Goal: Task Accomplishment & Management: Manage account settings

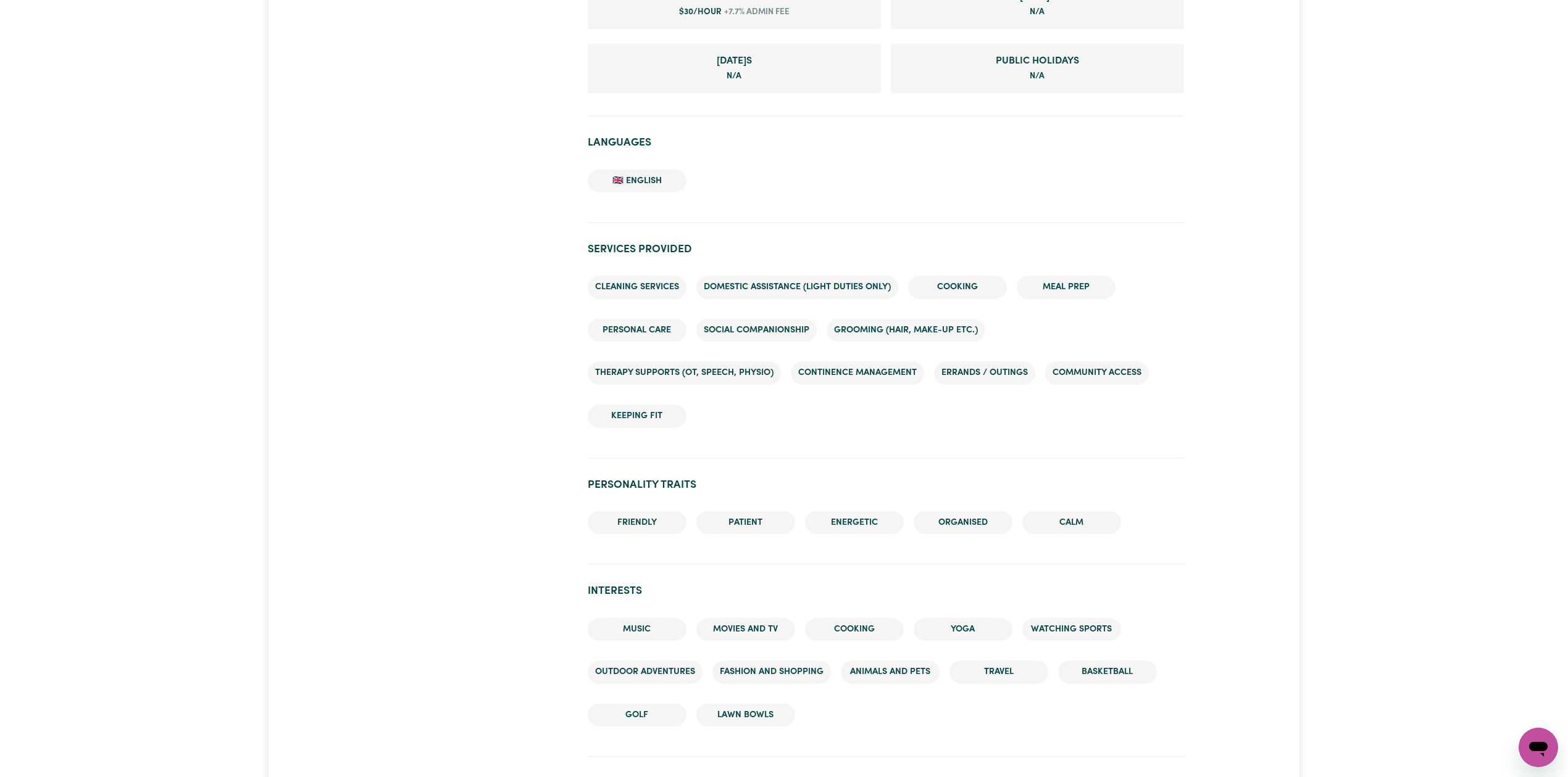
scroll to position [799, 0]
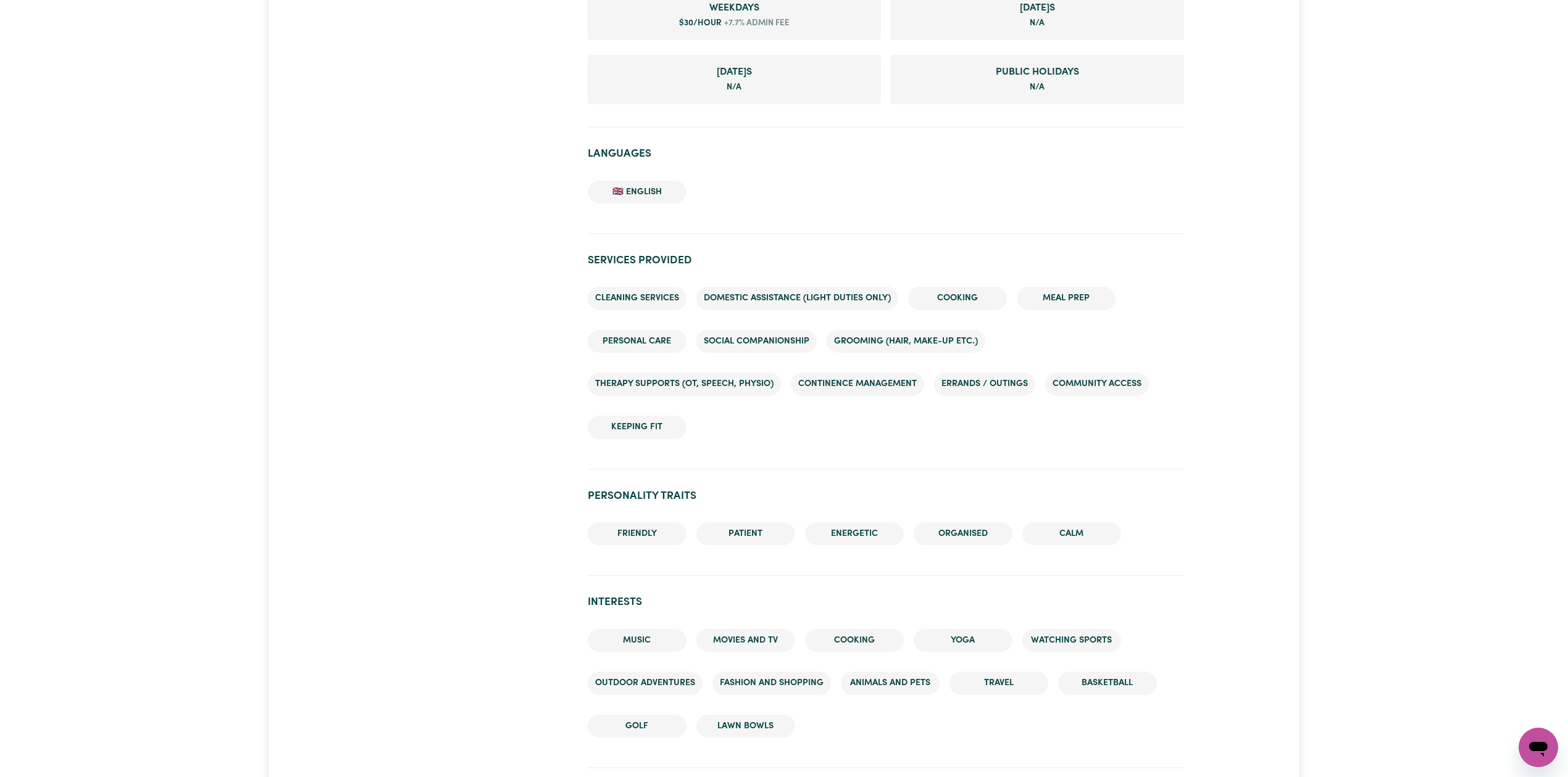
click at [660, 279] on ul "Cleaning services Domestic assistance (light duties only) Cooking Meal prep Per…" at bounding box center [886, 362] width 597 height 171
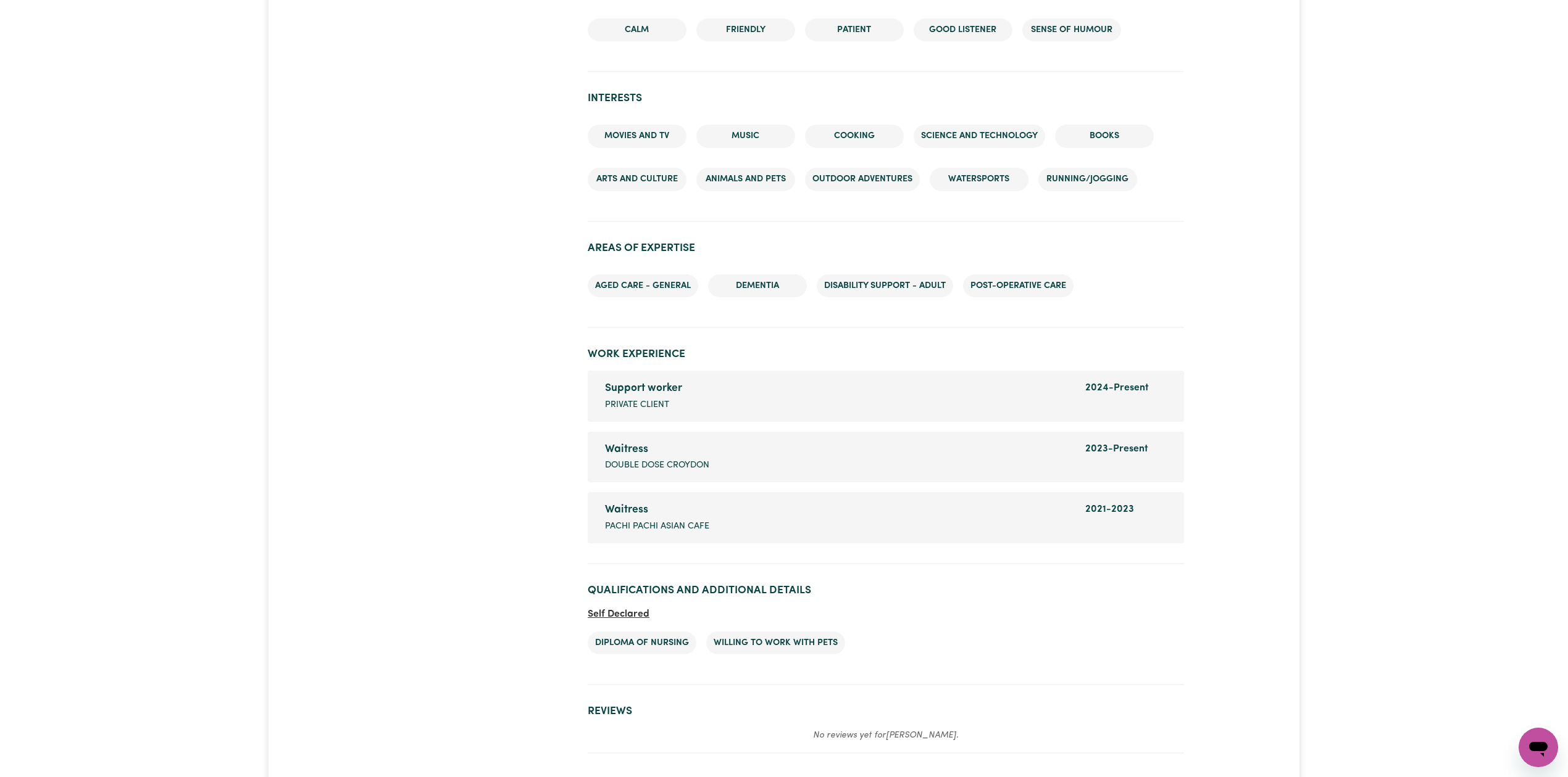
scroll to position [1419, 0]
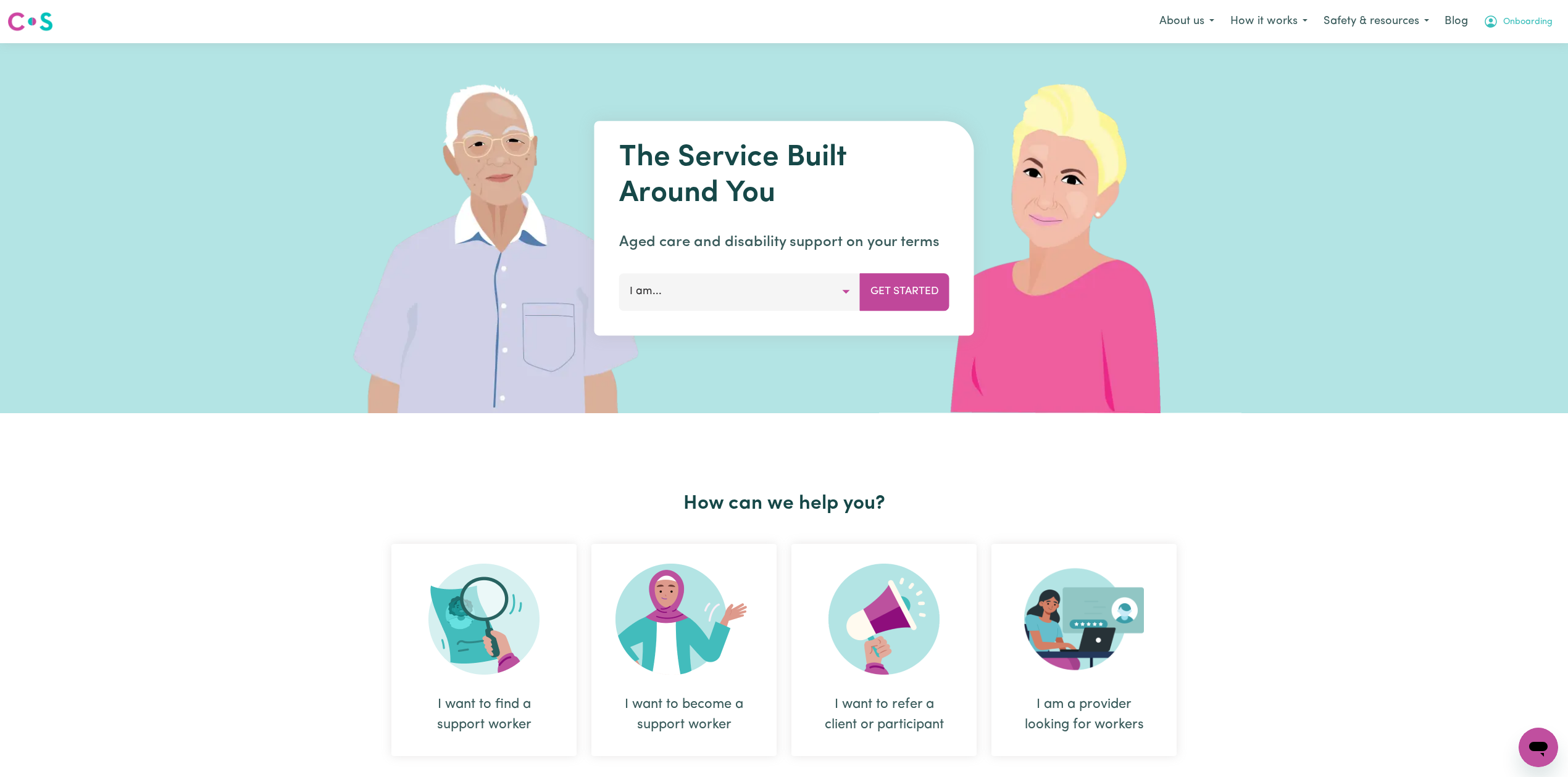
click at [1539, 17] on span "Onboarding" at bounding box center [1527, 22] width 49 height 14
click at [1511, 75] on link "Logout" at bounding box center [1511, 71] width 97 height 24
click at [1531, 26] on link "Login" at bounding box center [1539, 22] width 42 height 27
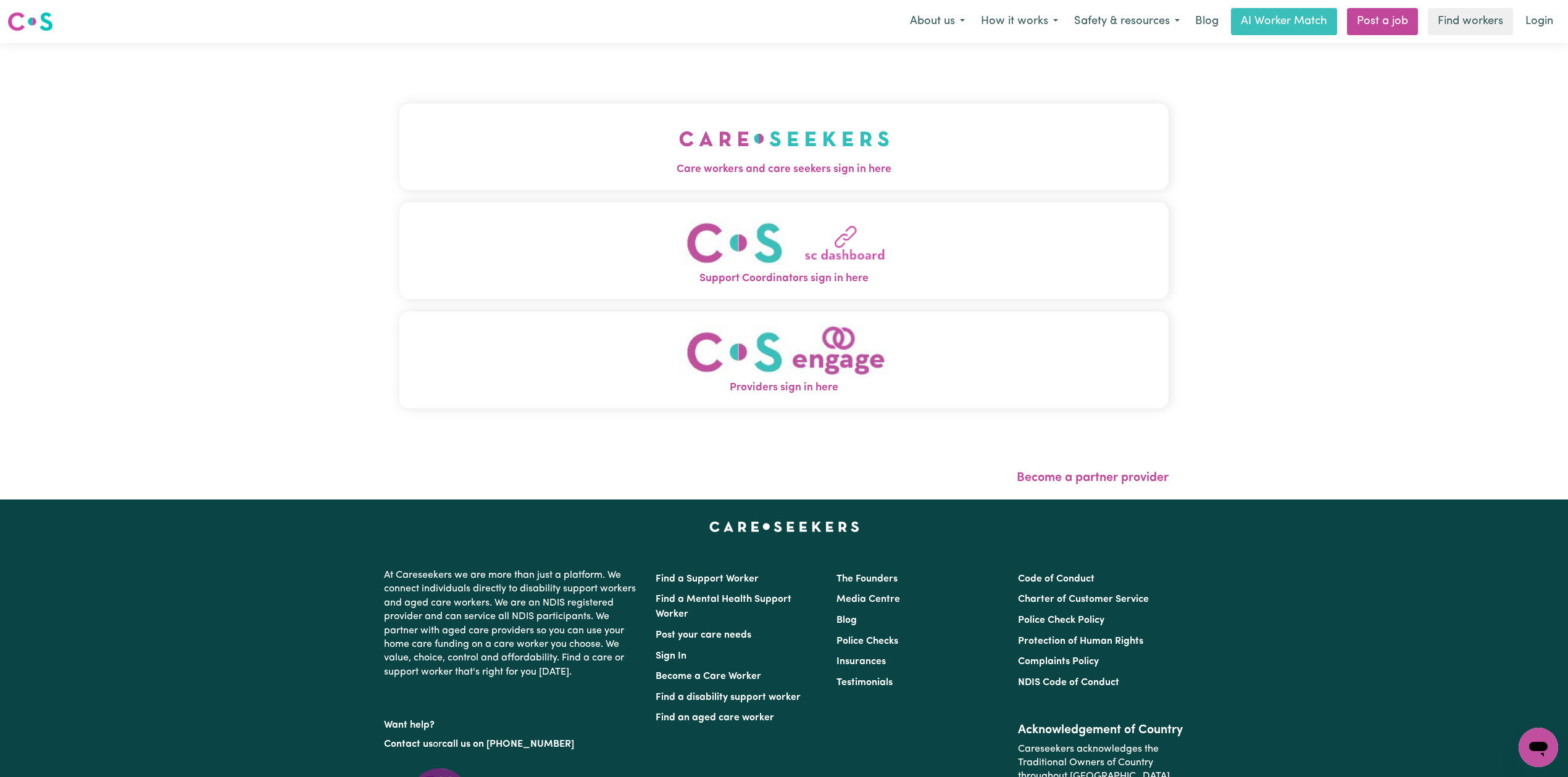
click at [548, 171] on span "Care workers and care seekers sign in here" at bounding box center [784, 170] width 769 height 16
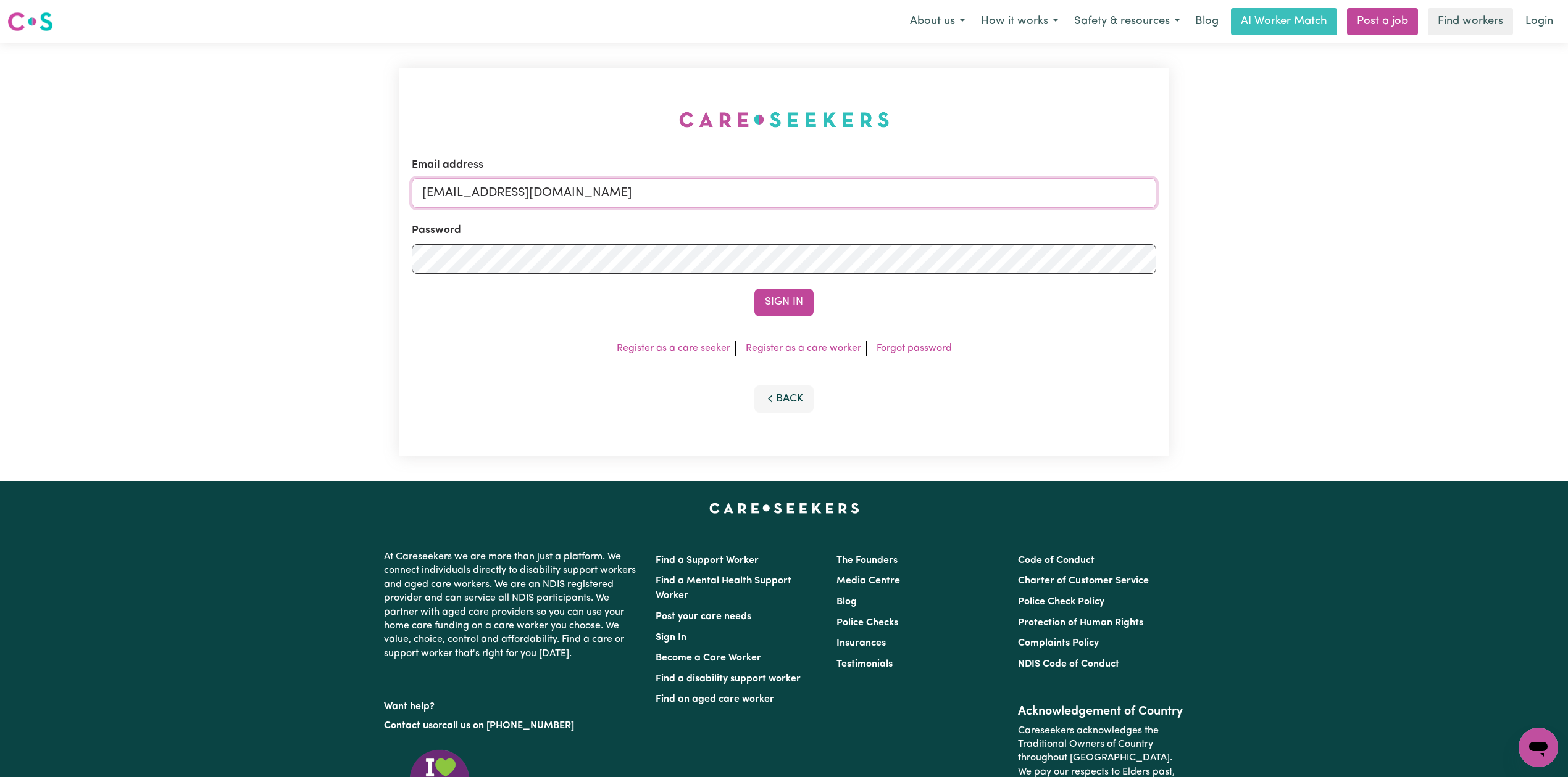
click at [542, 205] on input "onboardingcs@careseekers.com.au" at bounding box center [784, 193] width 744 height 29
drag, startPoint x: 484, startPoint y: 195, endPoint x: 716, endPoint y: 195, distance: 232.0
click at [716, 195] on input "Superuser~jakedworkin@hotmail.com" at bounding box center [784, 193] width 744 height 29
click at [756, 291] on button "Sign In" at bounding box center [784, 302] width 59 height 27
drag, startPoint x: 504, startPoint y: 185, endPoint x: 492, endPoint y: 294, distance: 109.7
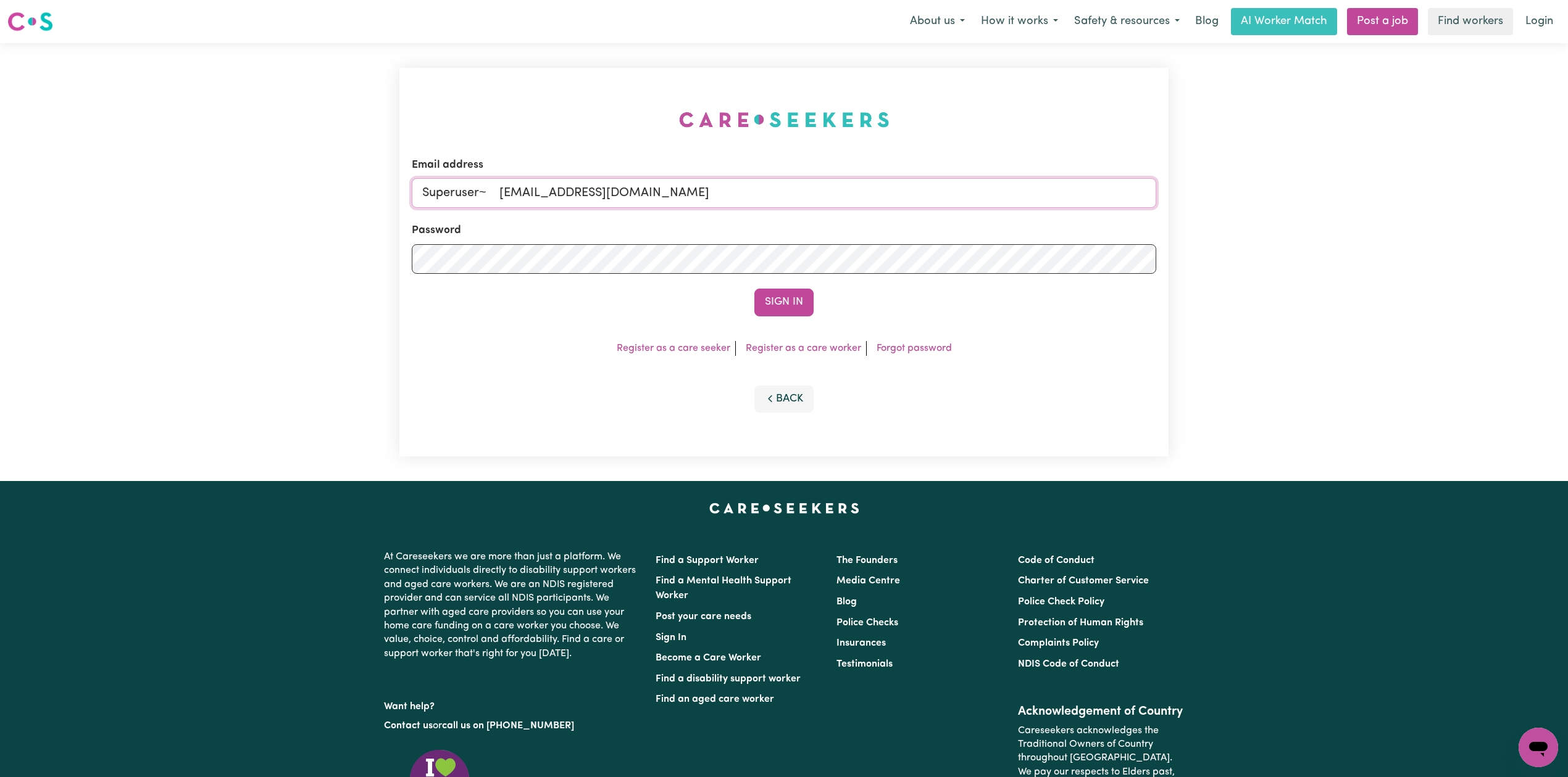
click at [504, 186] on input "Superuser~ darcystowe@outlook.com" at bounding box center [784, 193] width 744 height 29
type input "Superuser~darcystowe@outlook.com"
click at [787, 282] on form "Email address Superuser~darcystowe@outlook.com Password Sign In" at bounding box center [784, 236] width 744 height 159
click at [782, 297] on button "Sign In" at bounding box center [784, 302] width 59 height 27
